Goal: Navigation & Orientation: Find specific page/section

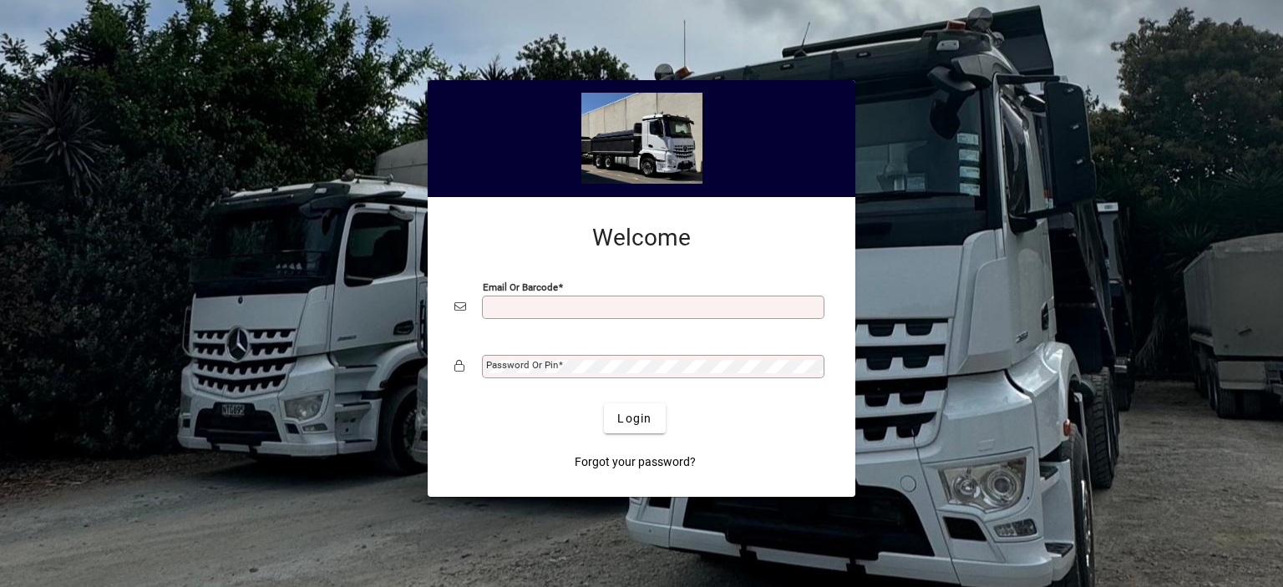
click at [504, 308] on input "Email or Barcode" at bounding box center [654, 307] width 337 height 13
type input "**********"
click at [532, 363] on mat-label "Password or Pin" at bounding box center [522, 365] width 72 height 12
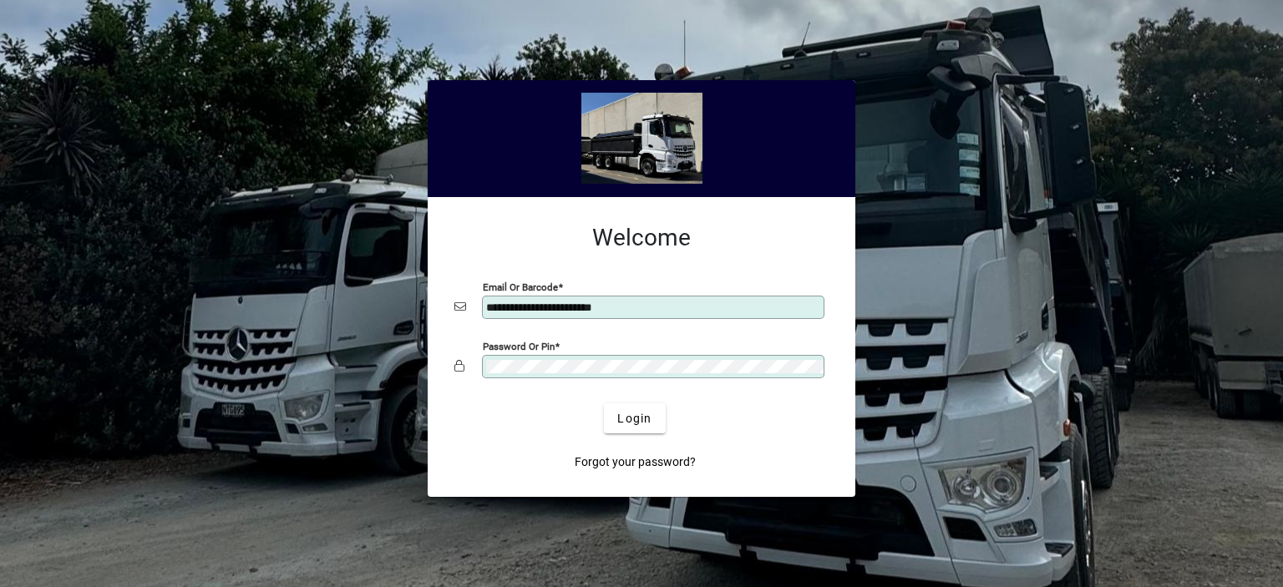
click at [604, 403] on button "Login" at bounding box center [634, 418] width 61 height 30
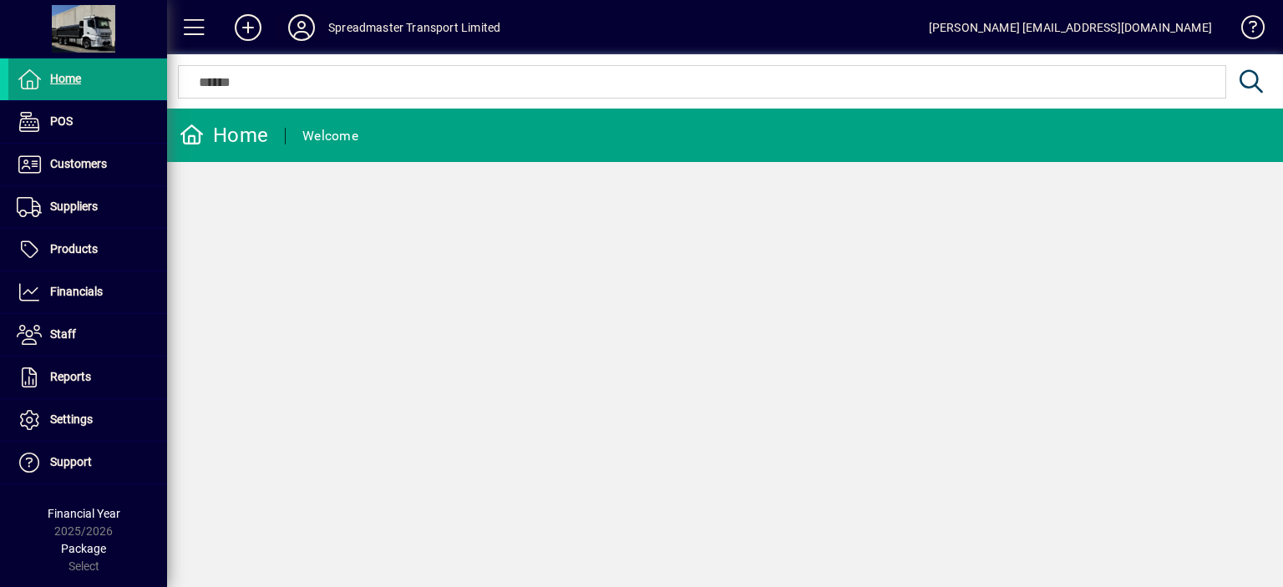
click at [301, 24] on icon at bounding box center [301, 27] width 33 height 27
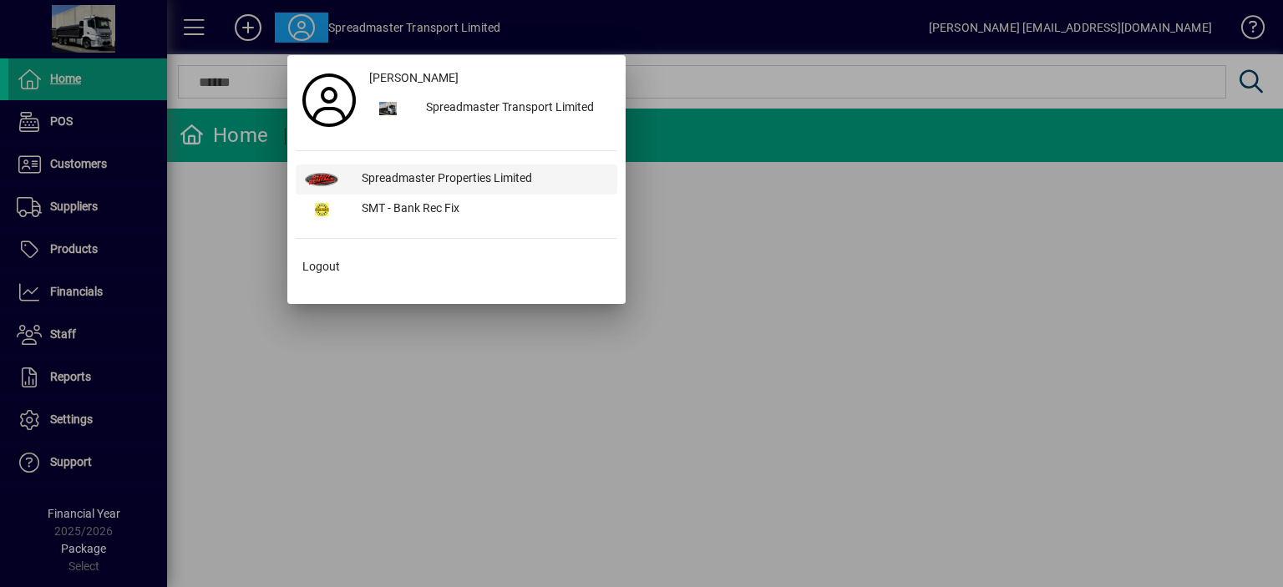
click at [371, 173] on div "Spreadmaster Properties Limited" at bounding box center [482, 180] width 269 height 30
